Goal: Use online tool/utility: Utilize a website feature to perform a specific function

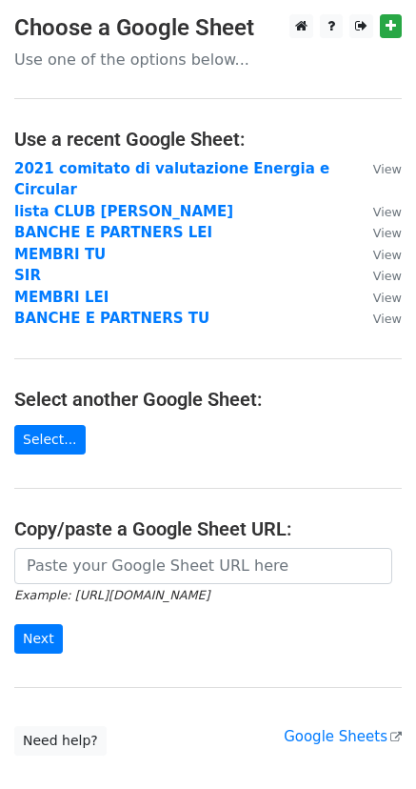
scroll to position [98, 0]
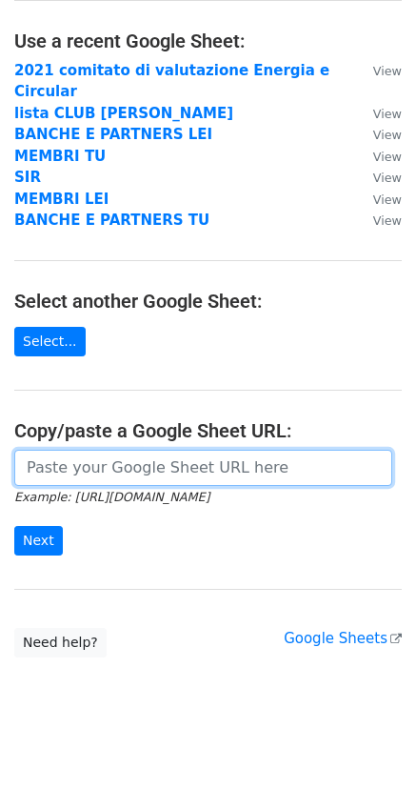
click at [116, 450] on input "url" at bounding box center [203, 468] width 378 height 36
paste input "[URL][DOMAIN_NAME]"
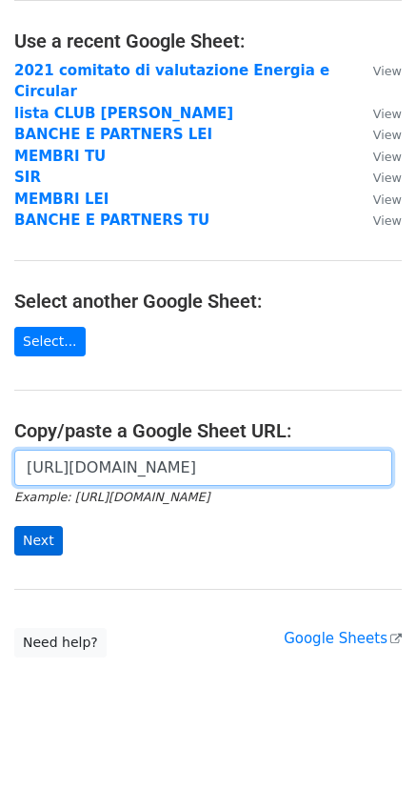
type input "[URL][DOMAIN_NAME]"
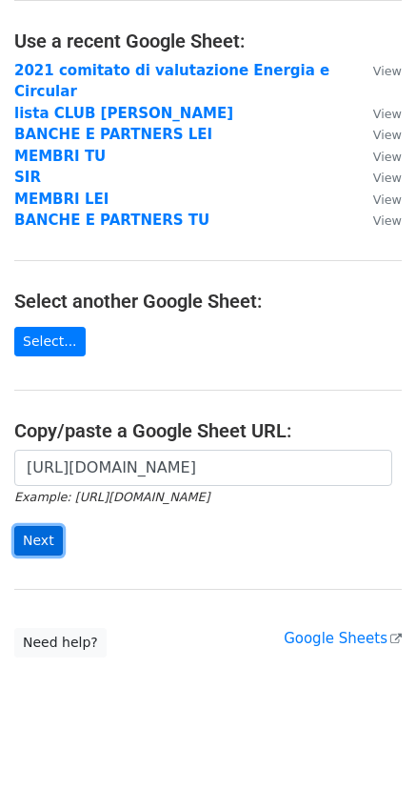
click at [35, 526] on input "Next" at bounding box center [38, 541] width 49 height 30
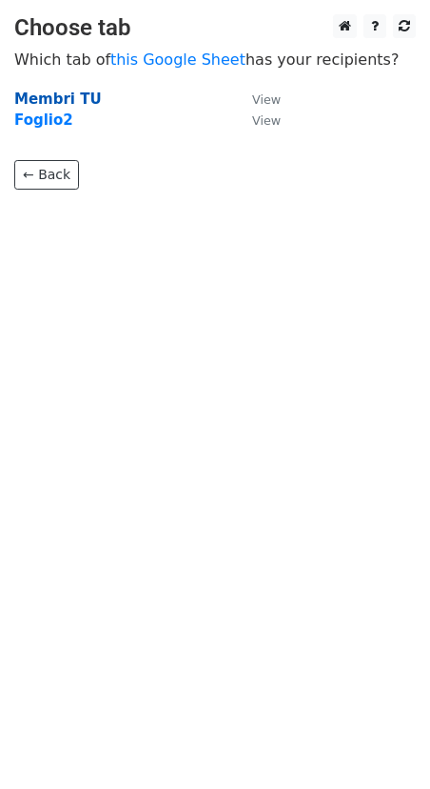
click at [78, 98] on strong "Membri TU" at bounding box center [58, 98] width 88 height 17
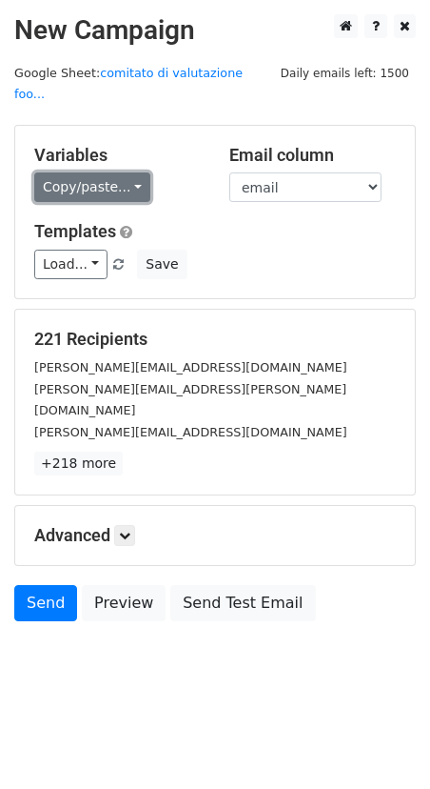
click at [130, 172] on link "Copy/paste..." at bounding box center [92, 187] width 116 height 30
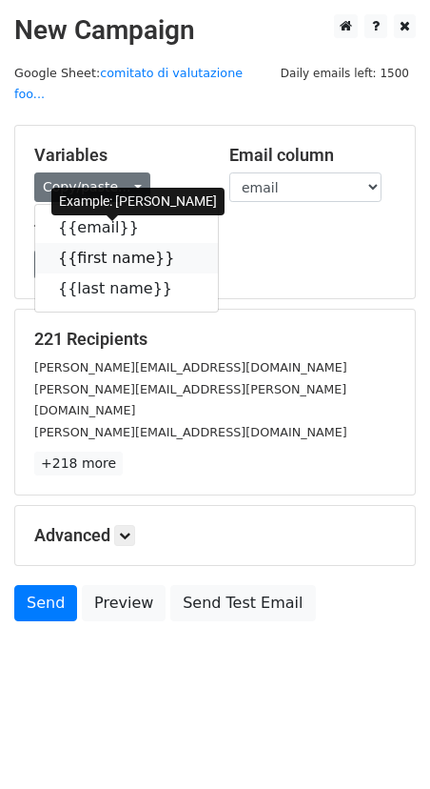
drag, startPoint x: 89, startPoint y: 239, endPoint x: 70, endPoint y: 237, distance: 19.1
click at [89, 243] on link "{{first name}}" at bounding box center [126, 258] width 183 height 30
